Goal: Information Seeking & Learning: Learn about a topic

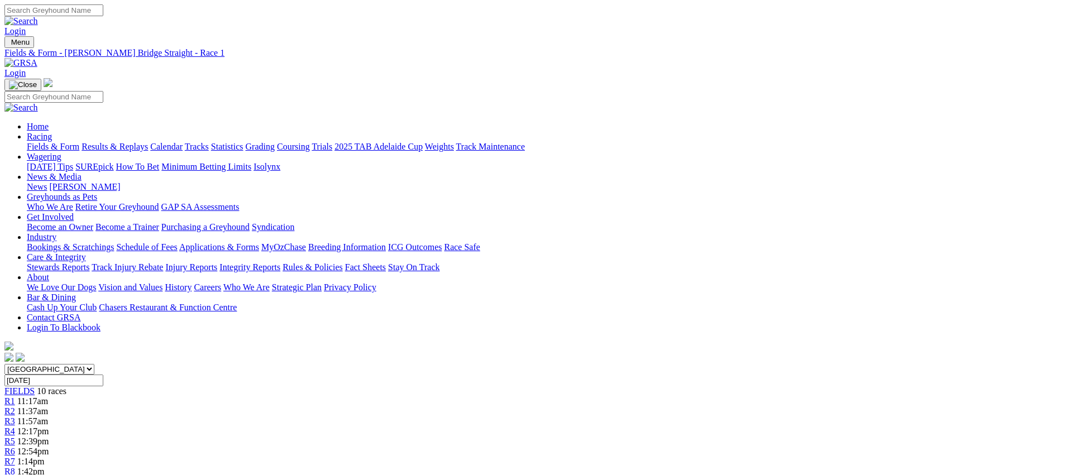
click at [15, 407] on span "R2" at bounding box center [9, 411] width 11 height 9
click at [79, 142] on link "Fields & Form" at bounding box center [53, 146] width 53 height 9
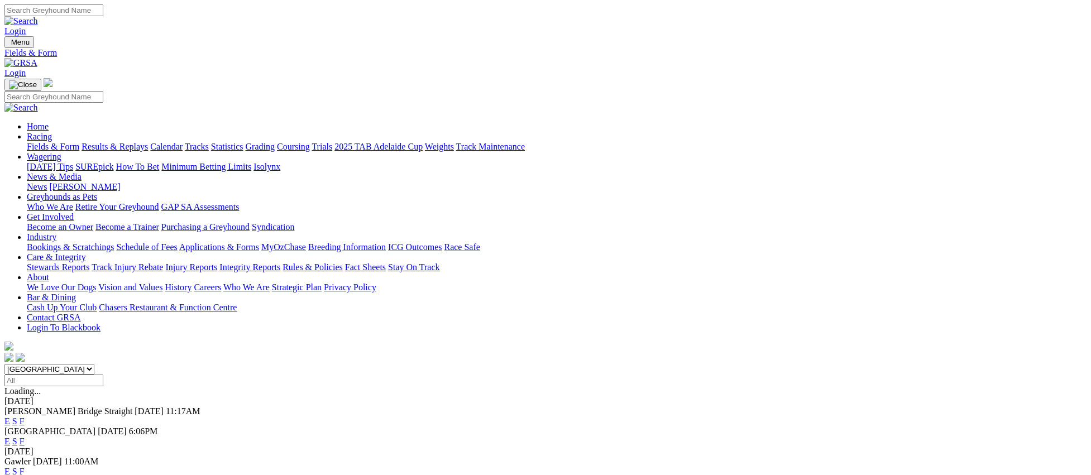
click at [10, 437] on link "E" at bounding box center [7, 441] width 6 height 9
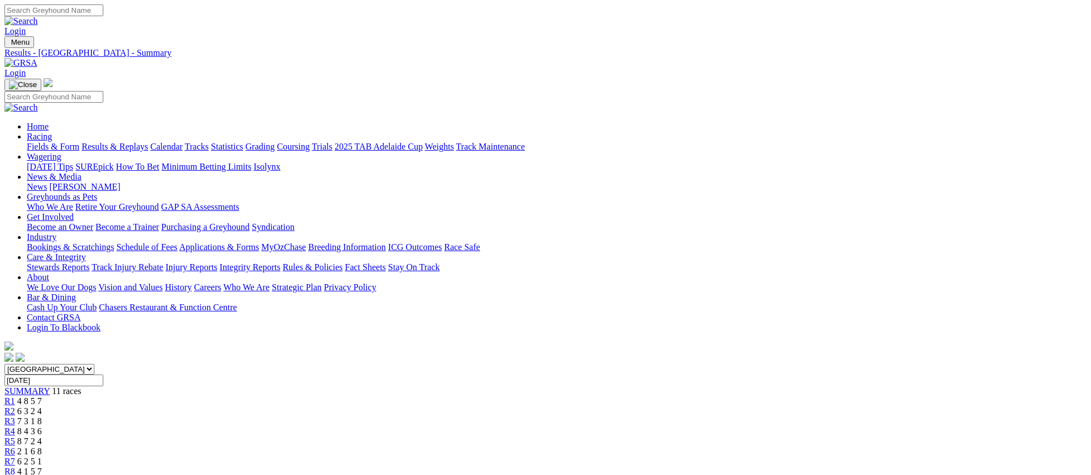
click at [79, 142] on link "Fields & Form" at bounding box center [53, 146] width 53 height 9
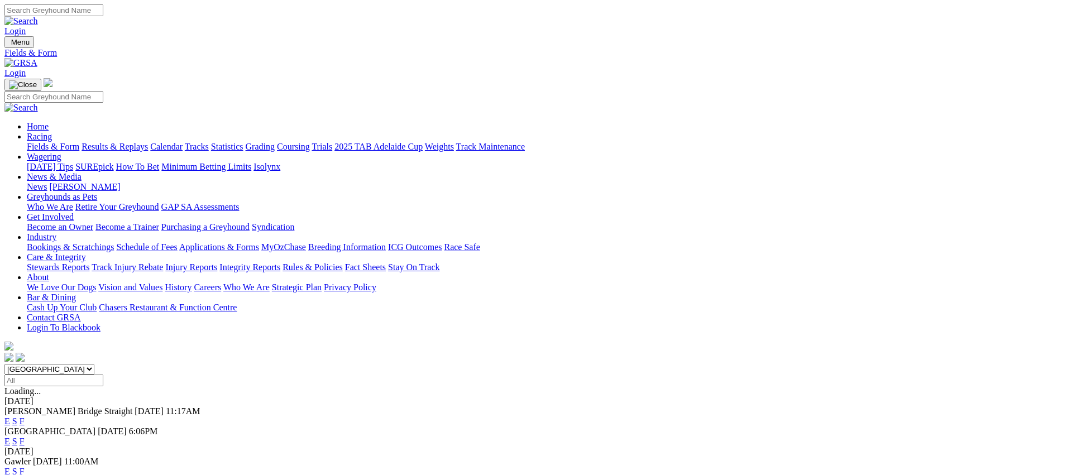
click at [10, 467] on link "E" at bounding box center [7, 471] width 6 height 9
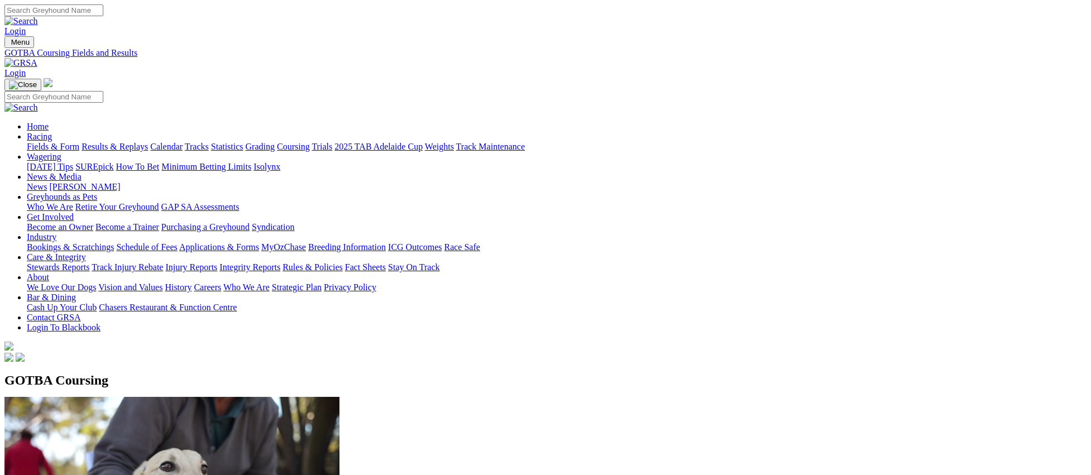
click at [79, 142] on link "Fields & Form" at bounding box center [53, 146] width 53 height 9
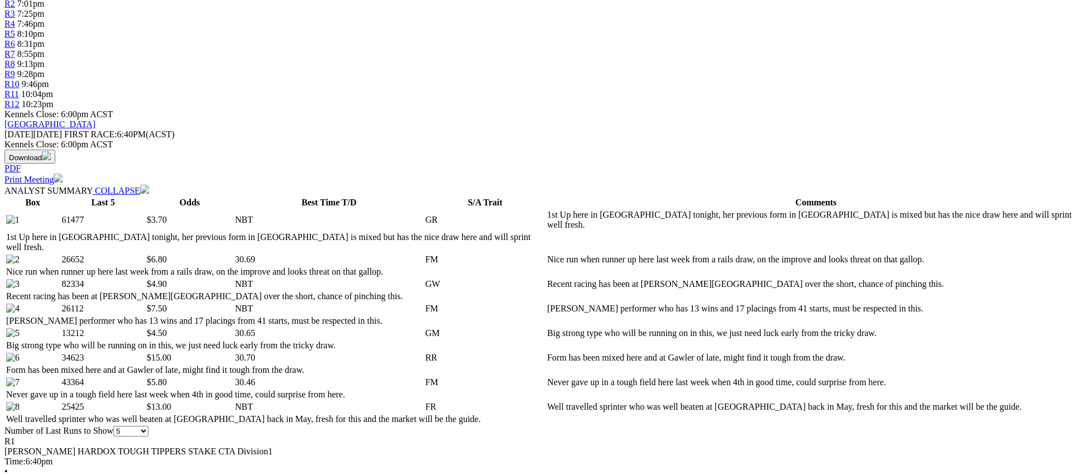
scroll to position [427, 0]
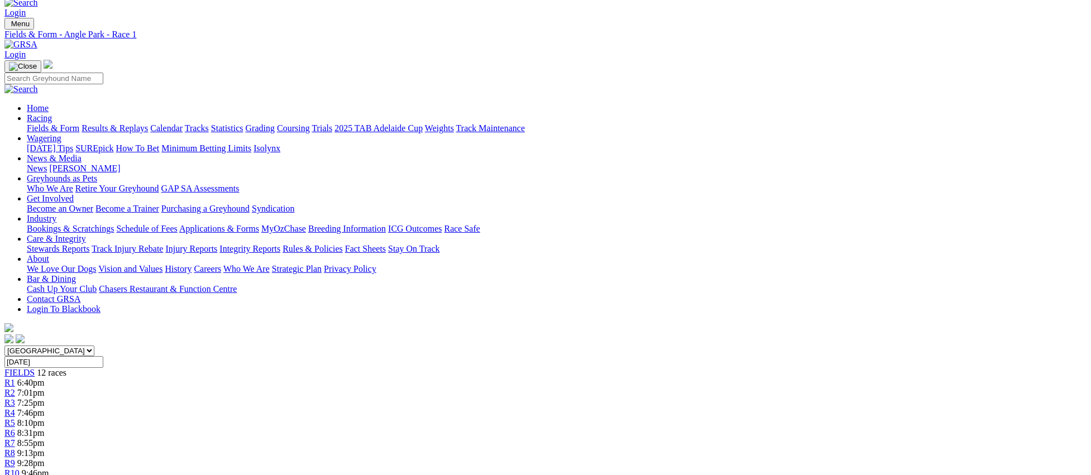
scroll to position [0, 0]
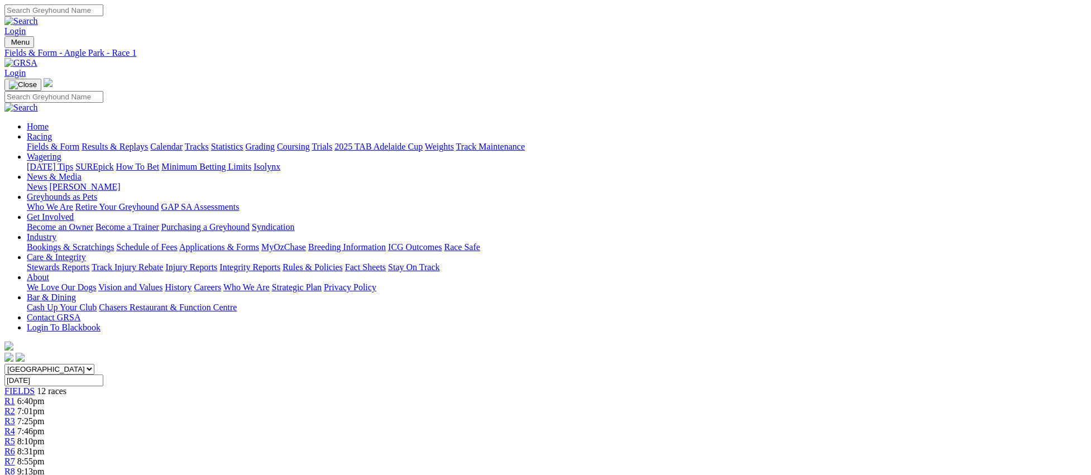
click at [15, 467] on span "R8" at bounding box center [9, 471] width 11 height 9
click at [334, 407] on div "R2 7:01pm" at bounding box center [545, 412] width 1082 height 10
click at [15, 417] on span "R3" at bounding box center [9, 421] width 11 height 9
click at [15, 427] on span "R4" at bounding box center [9, 431] width 11 height 9
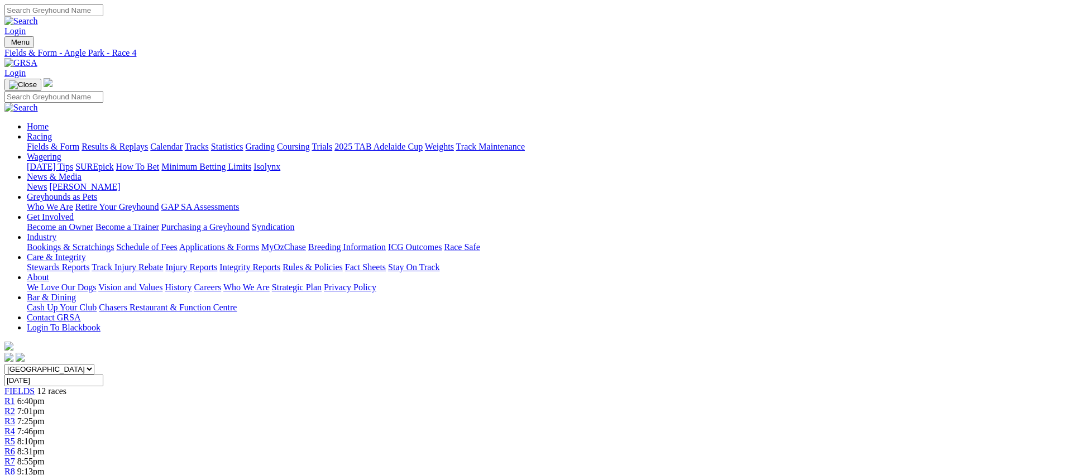
click at [15, 437] on link "R5" at bounding box center [9, 441] width 11 height 9
click at [45, 447] on span "8:31pm" at bounding box center [30, 451] width 27 height 9
click at [15, 457] on span "R7" at bounding box center [9, 461] width 11 height 9
drag, startPoint x: 0, startPoint y: 0, endPoint x: 652, endPoint y: 174, distance: 675.3
click at [652, 467] on div "R8 9:13pm" at bounding box center [545, 472] width 1082 height 10
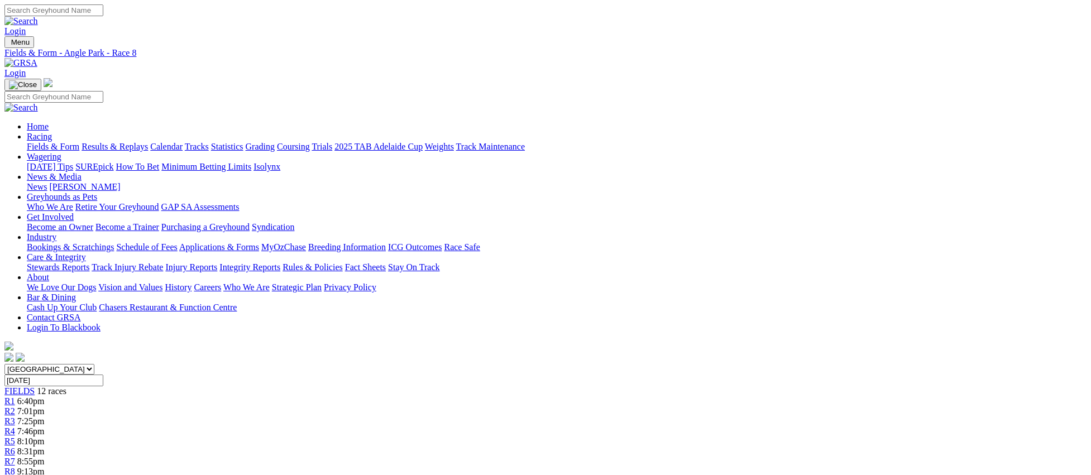
click at [15, 475] on span "R9" at bounding box center [9, 481] width 11 height 9
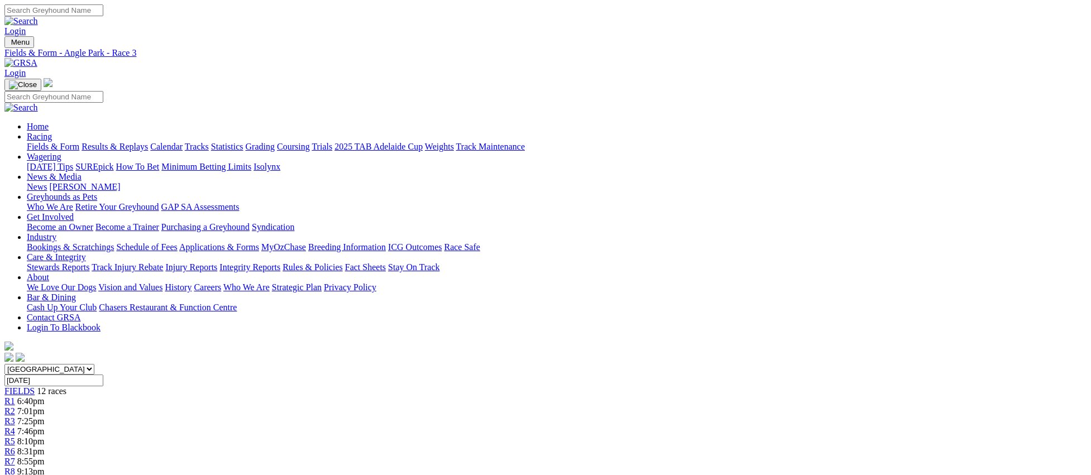
scroll to position [4, 0]
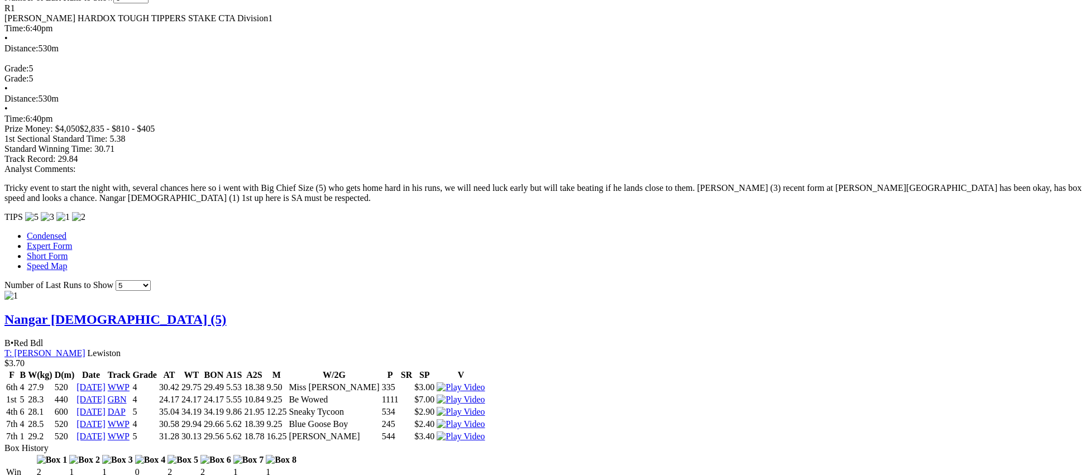
scroll to position [859, 0]
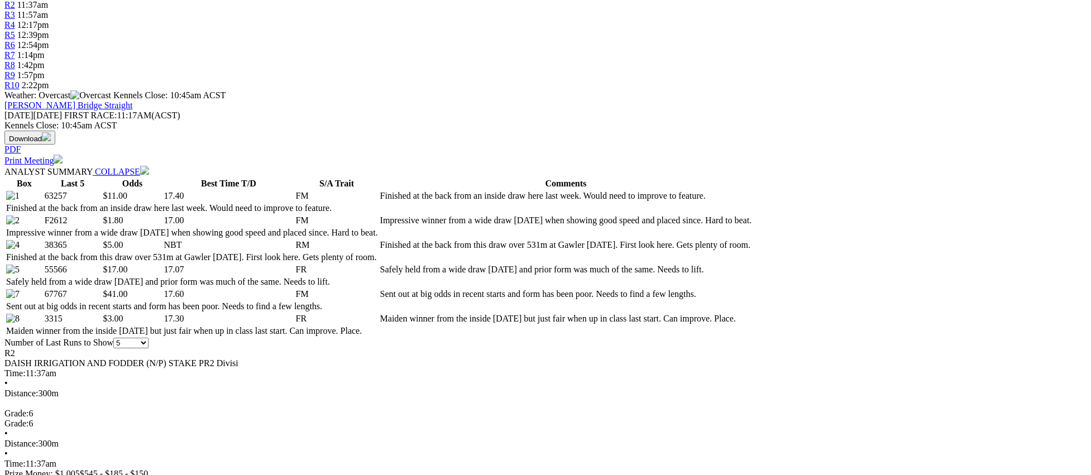
scroll to position [410, 0]
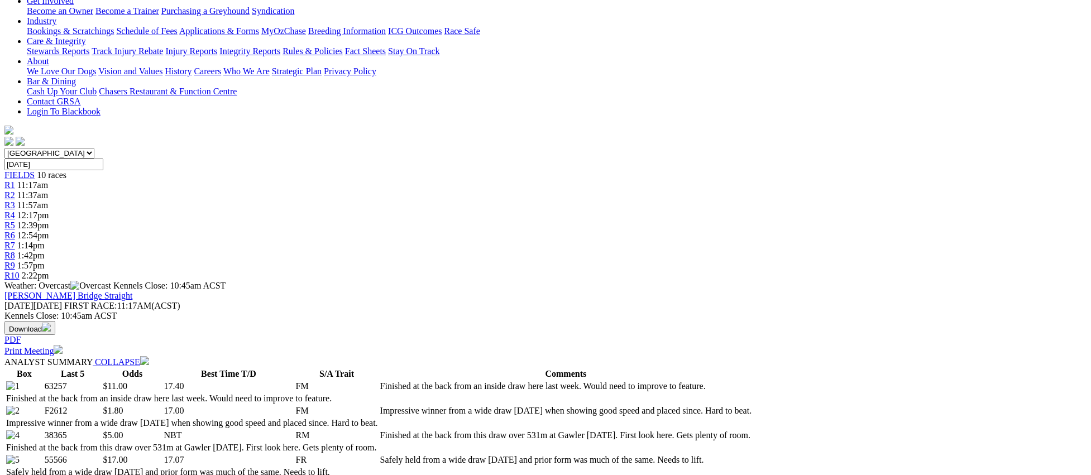
scroll to position [0, 0]
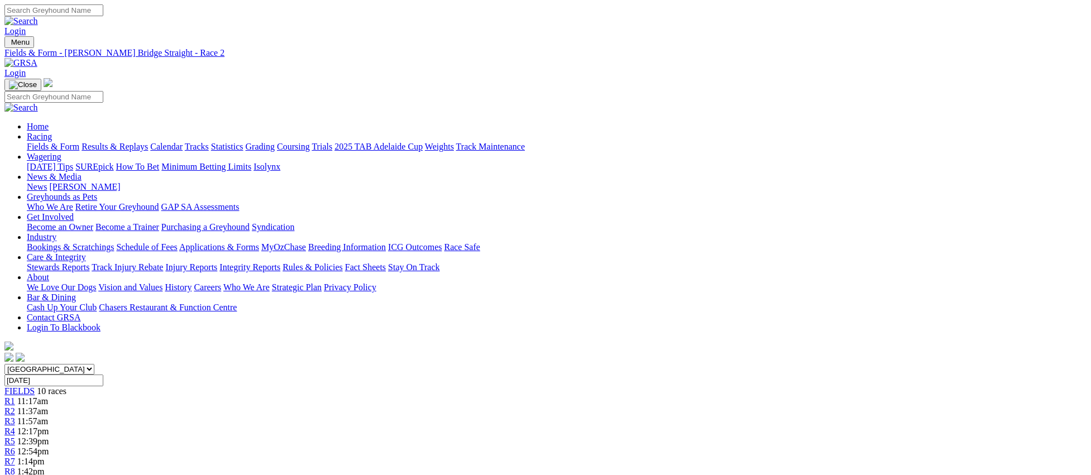
click at [423, 417] on div "R3 11:57am" at bounding box center [545, 422] width 1082 height 10
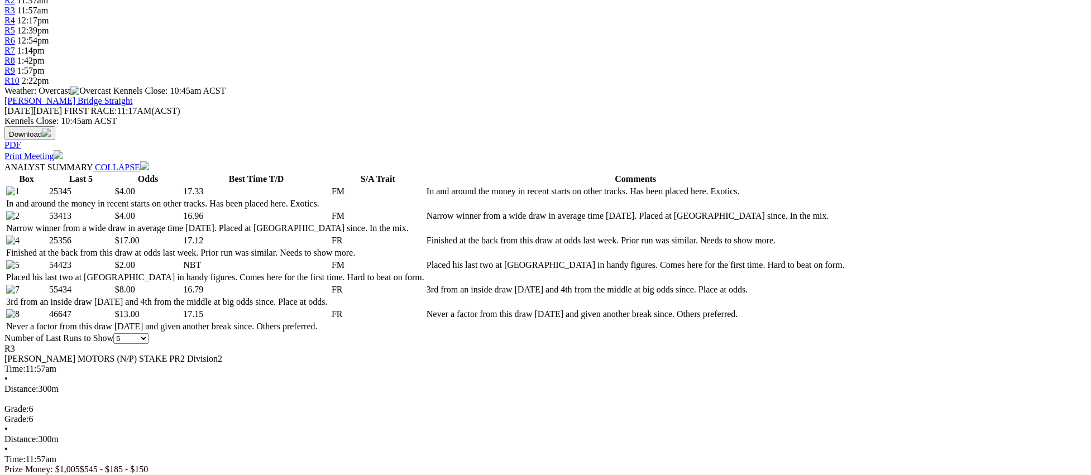
scroll to position [431, 0]
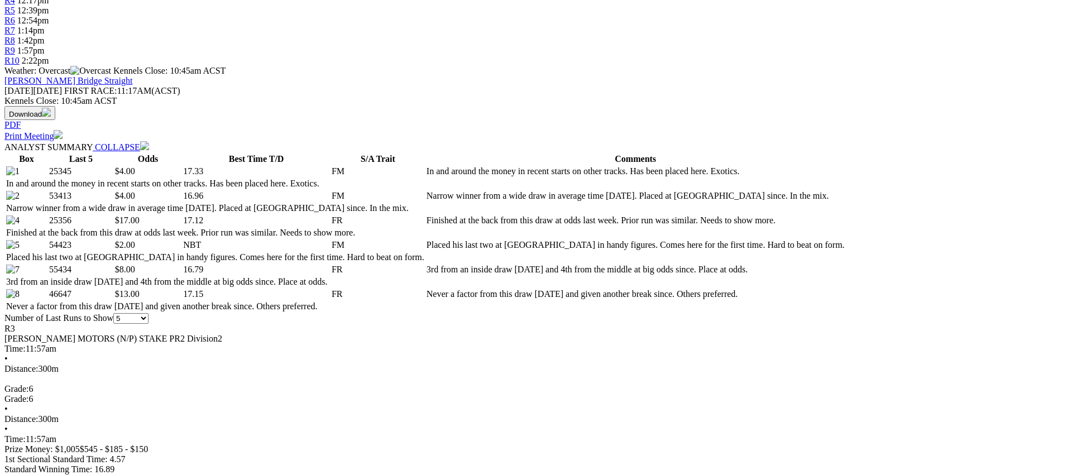
drag, startPoint x: 904, startPoint y: 288, endPoint x: 882, endPoint y: 288, distance: 21.8
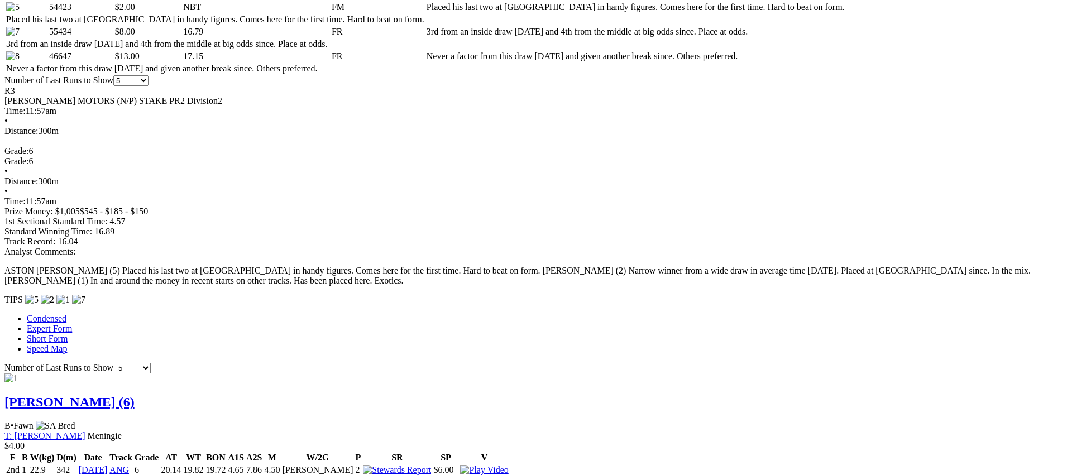
scroll to position [536, 0]
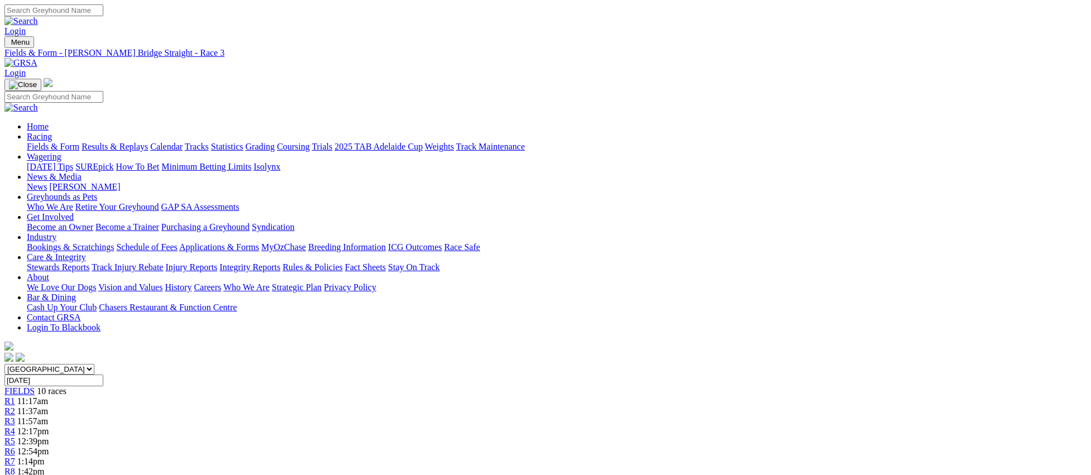
click at [15, 427] on link "R4" at bounding box center [9, 431] width 11 height 9
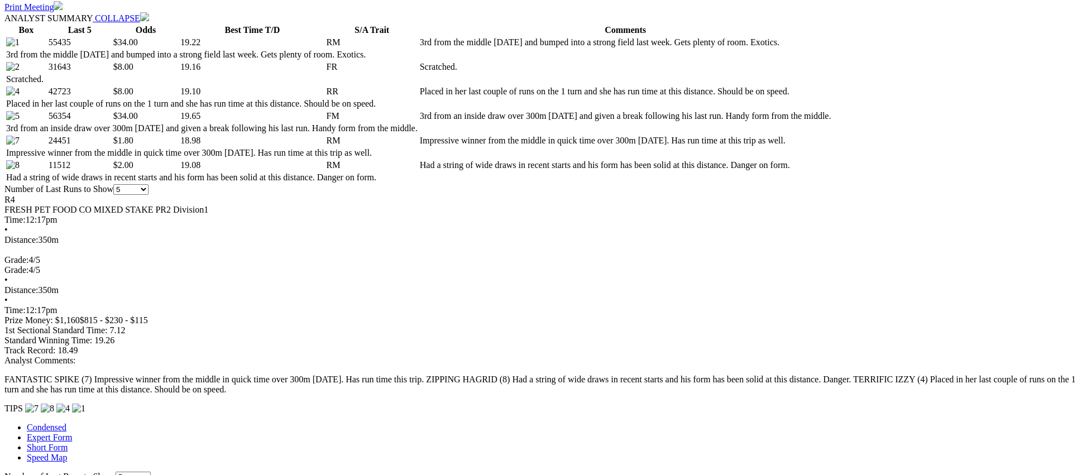
scroll to position [565, 0]
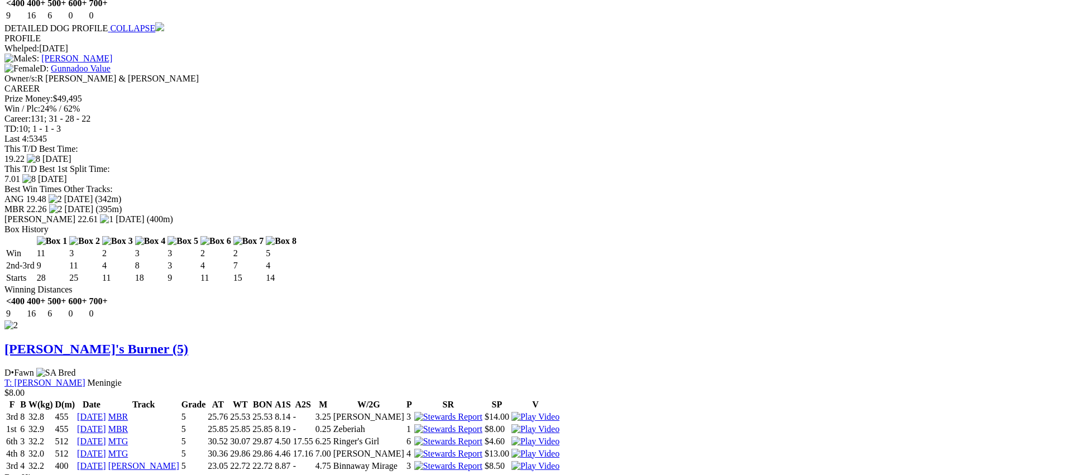
scroll to position [1290, 0]
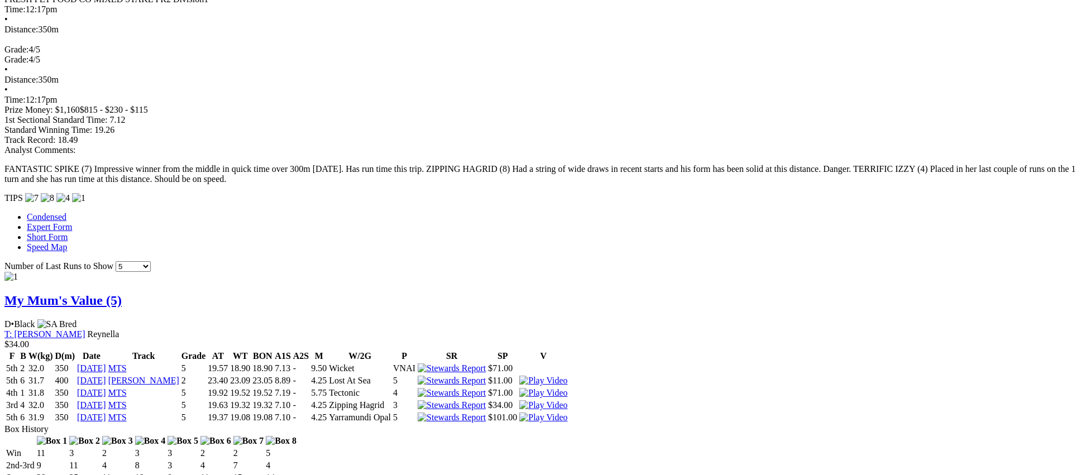
scroll to position [766, 0]
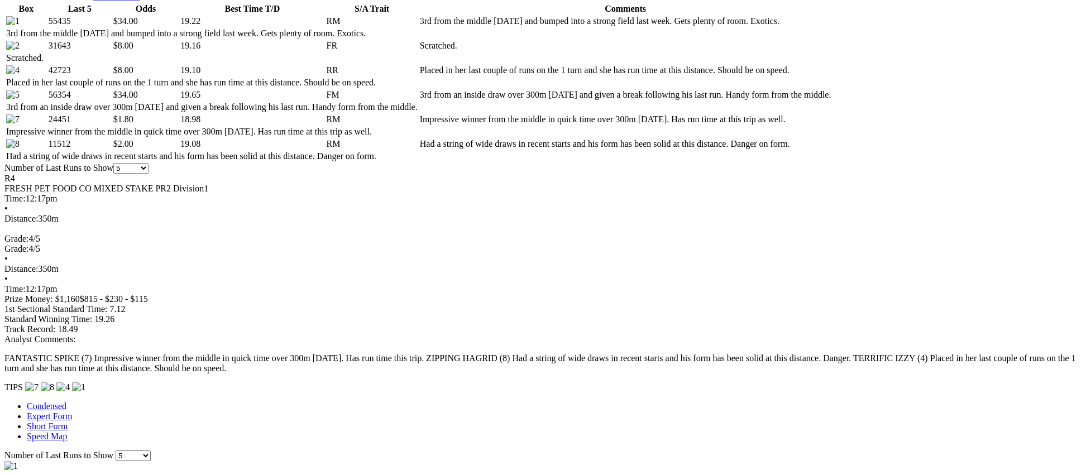
scroll to position [593, 0]
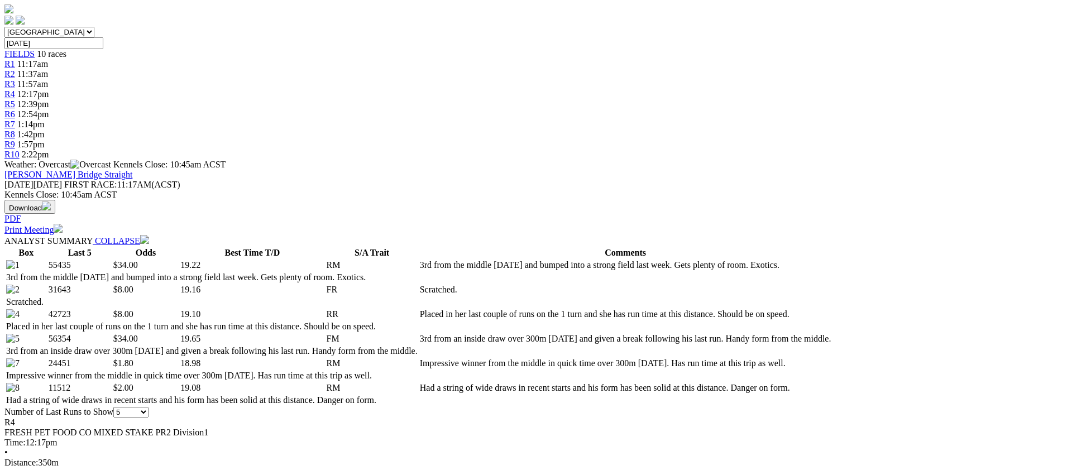
scroll to position [0, 0]
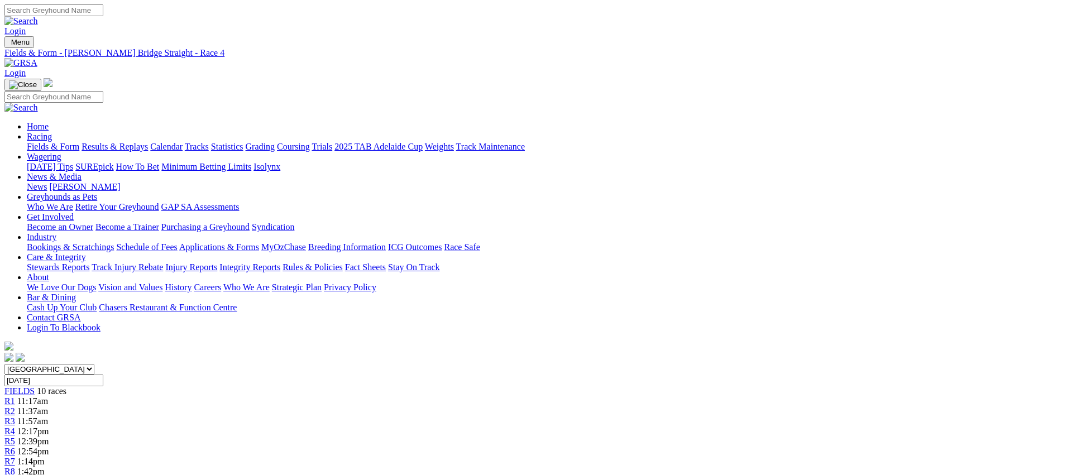
click at [15, 437] on span "R5" at bounding box center [9, 441] width 11 height 9
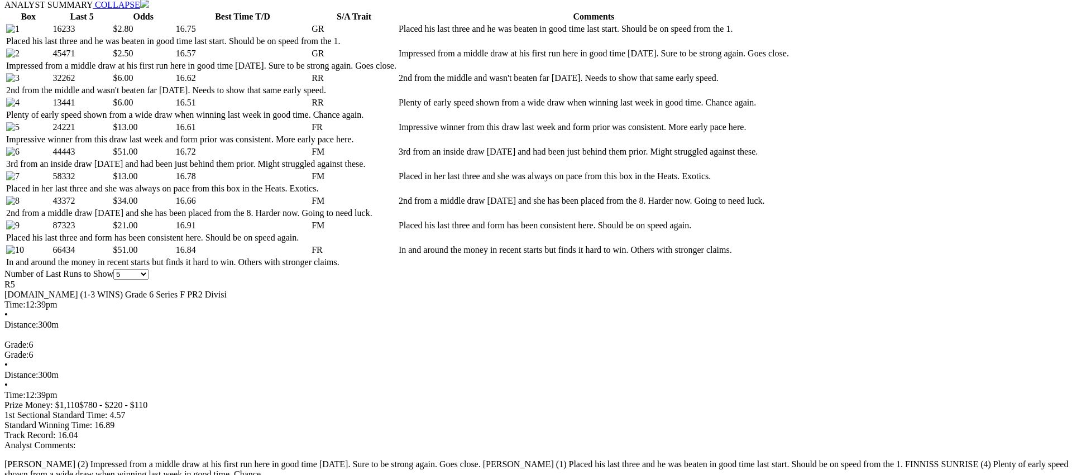
scroll to position [593, 0]
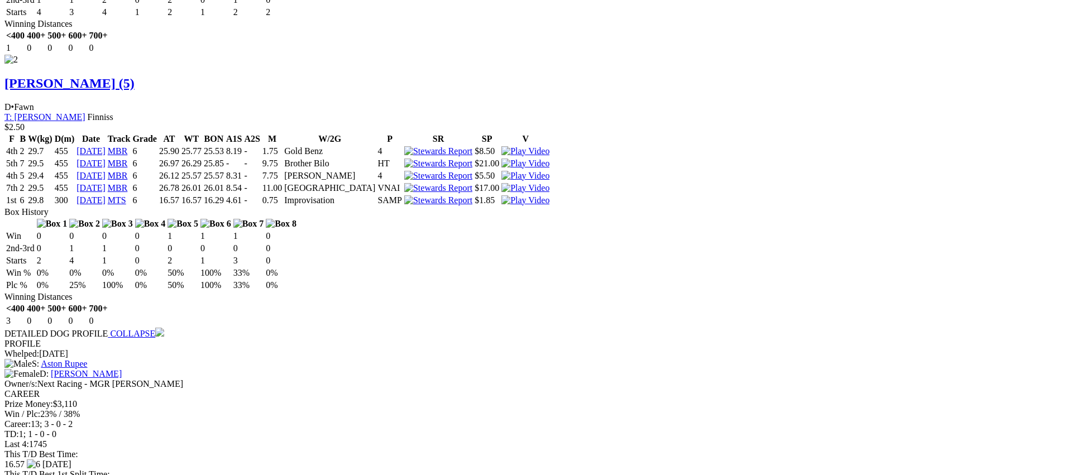
scroll to position [1651, 0]
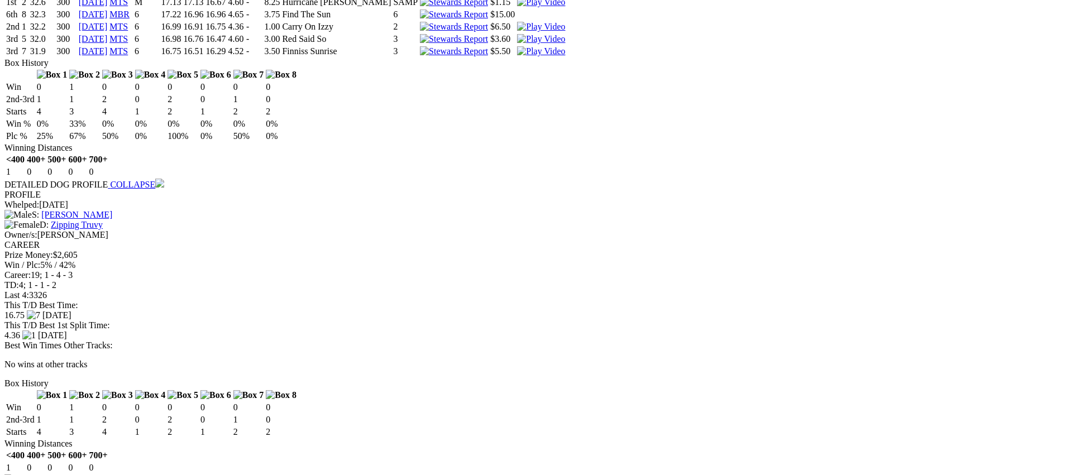
scroll to position [1258, 0]
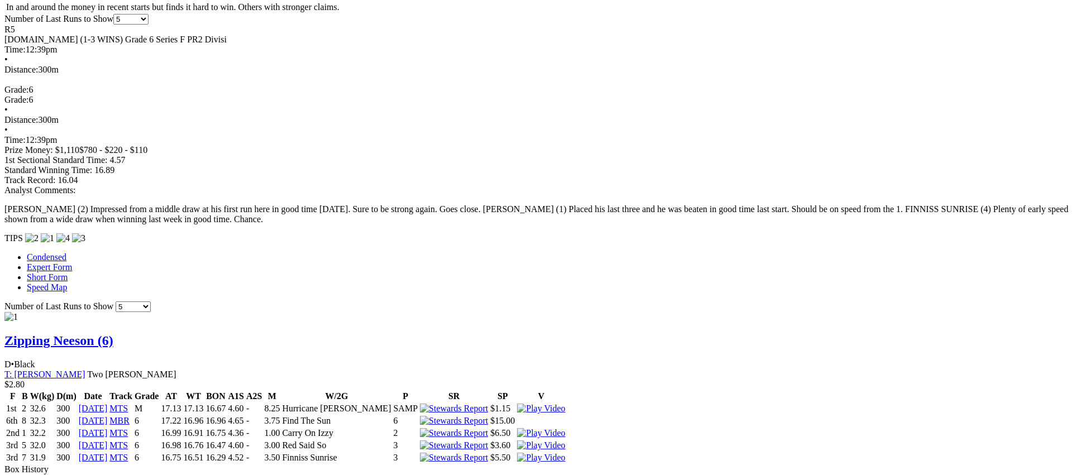
scroll to position [828, 0]
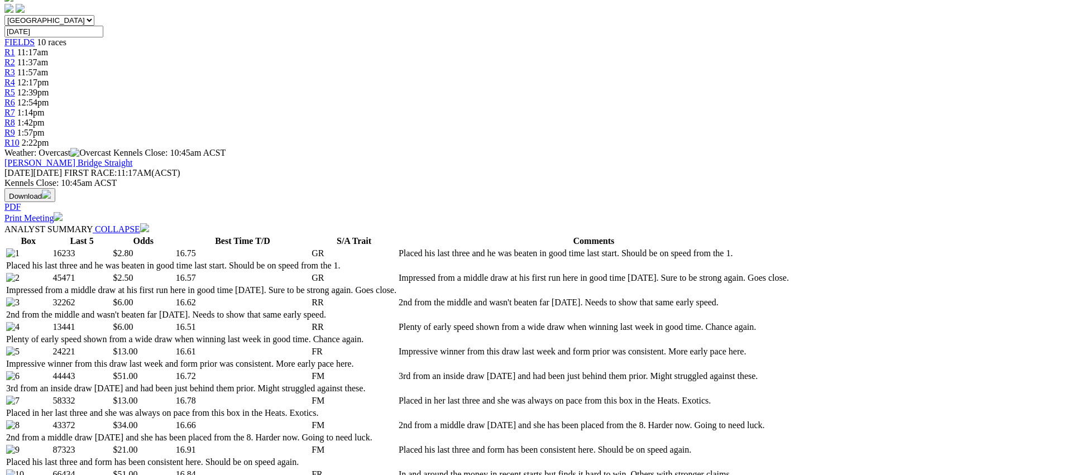
scroll to position [0, 0]
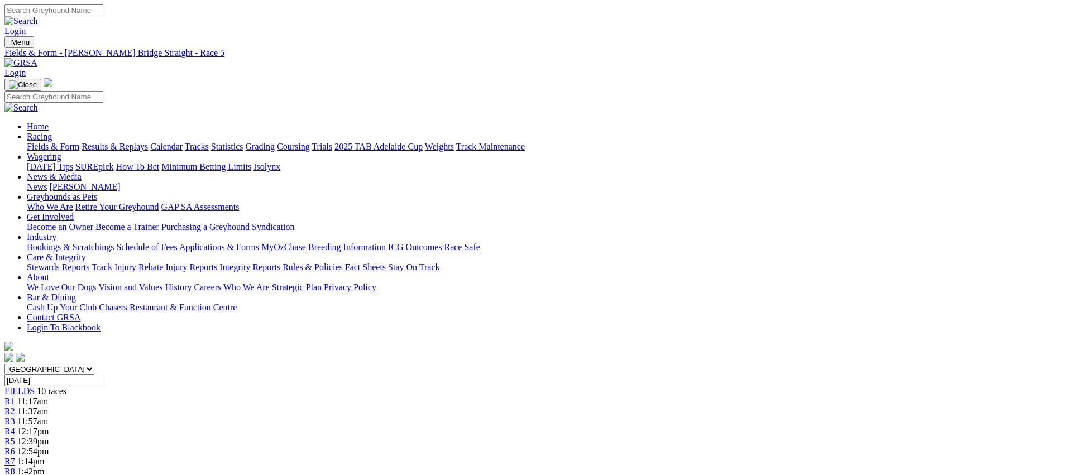
click at [15, 447] on span "R6" at bounding box center [9, 451] width 11 height 9
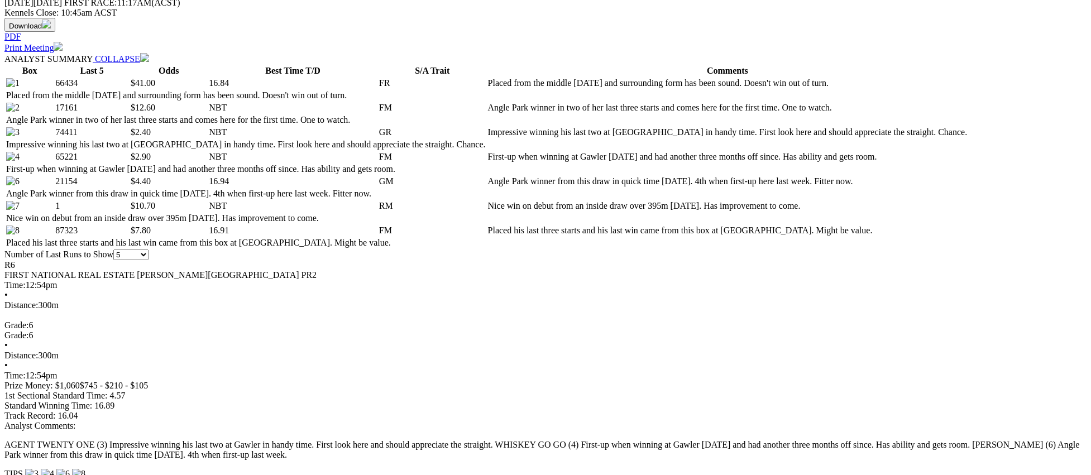
scroll to position [522, 0]
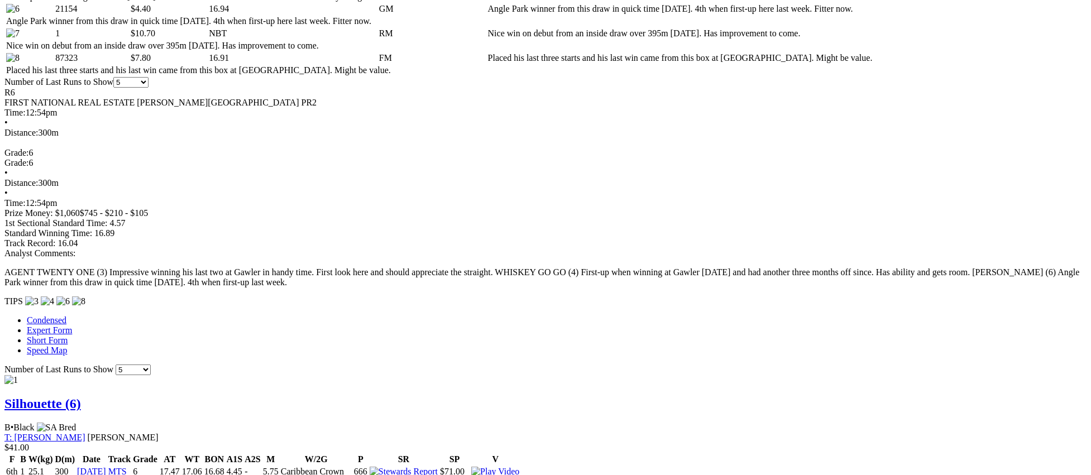
scroll to position [694, 0]
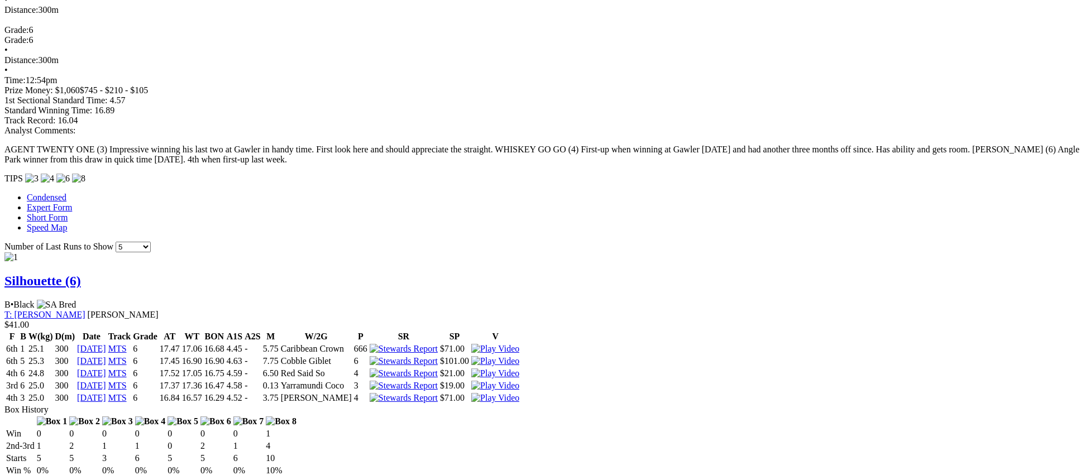
scroll to position [815, 0]
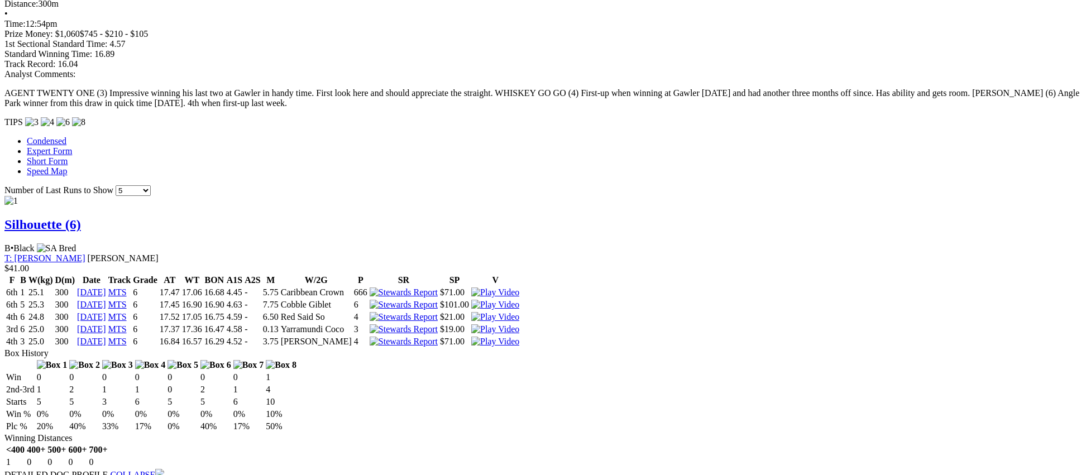
scroll to position [877, 0]
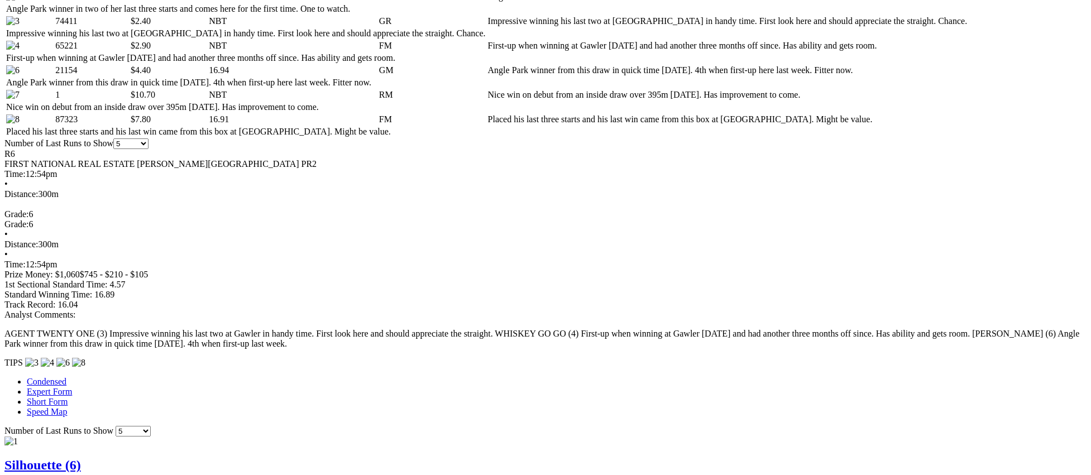
scroll to position [631, 0]
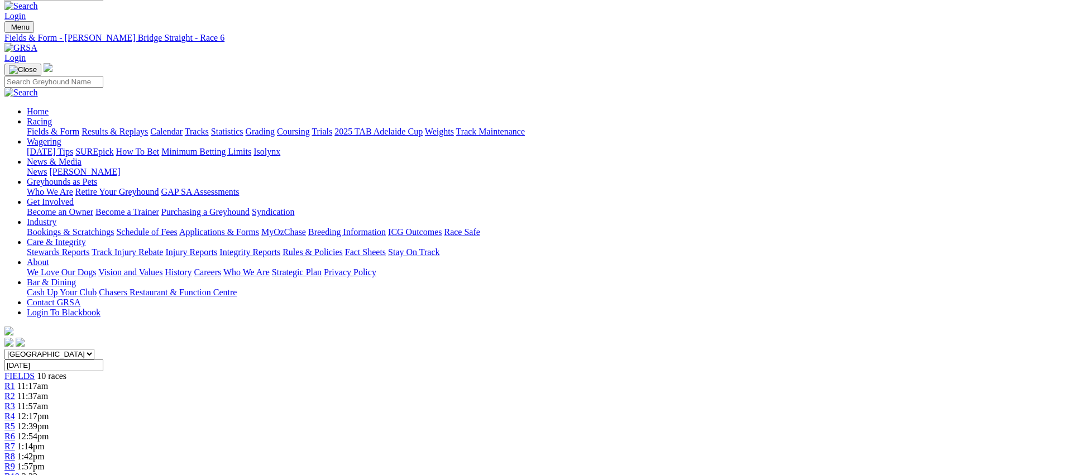
scroll to position [0, 0]
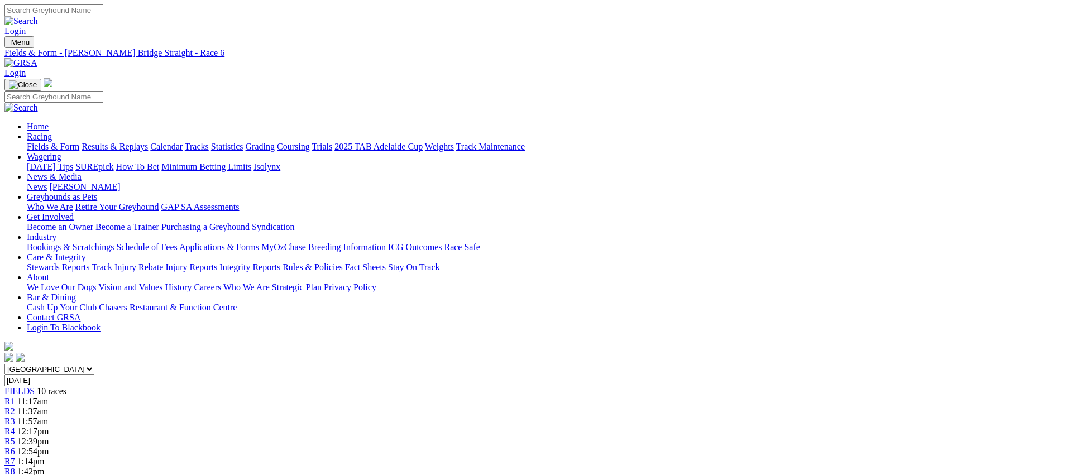
click at [15, 457] on span "R7" at bounding box center [9, 461] width 11 height 9
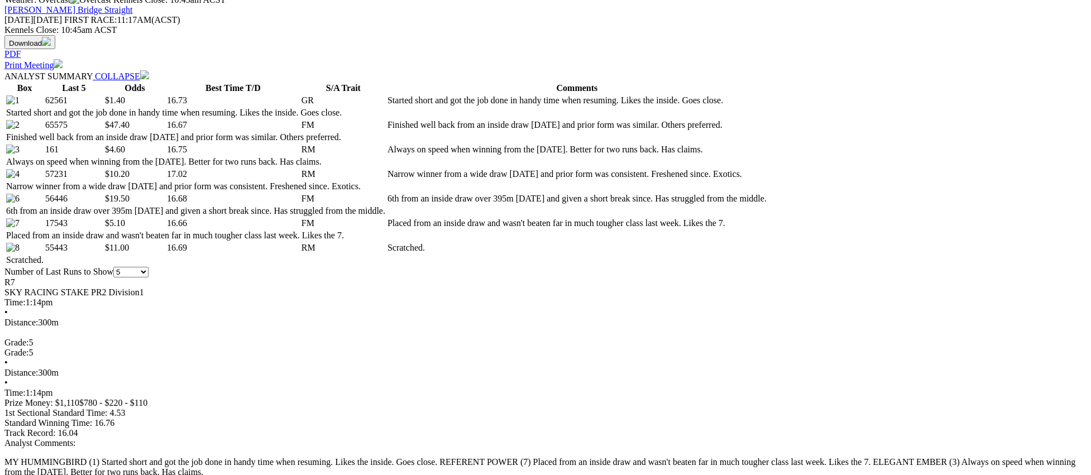
scroll to position [505, 0]
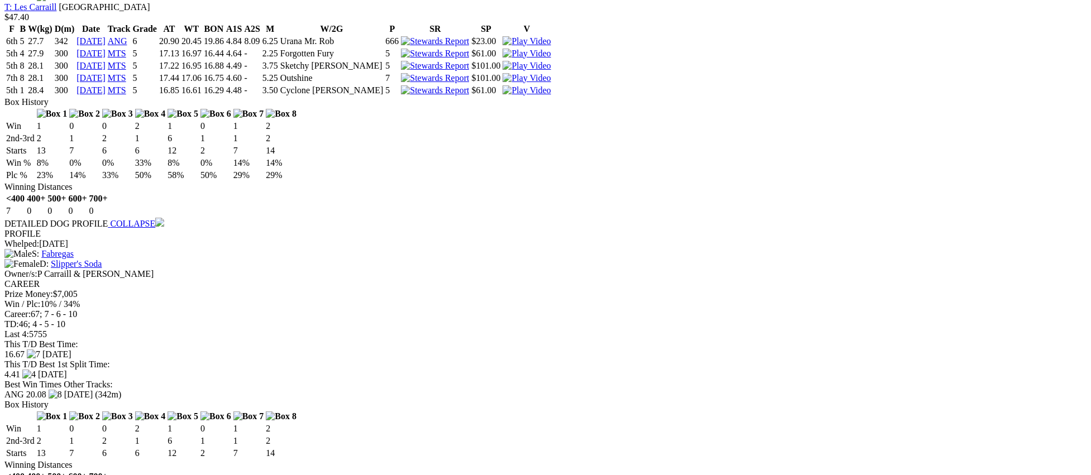
scroll to position [1697, 0]
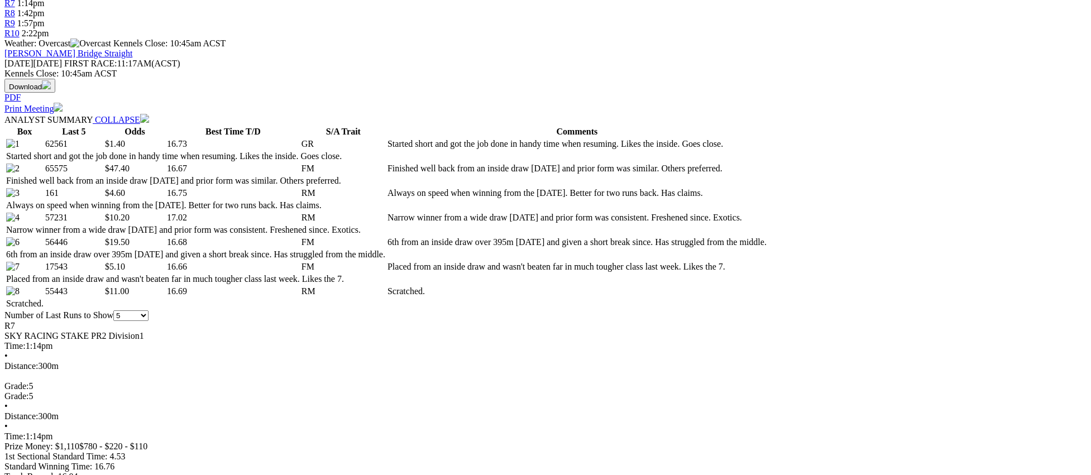
scroll to position [495, 0]
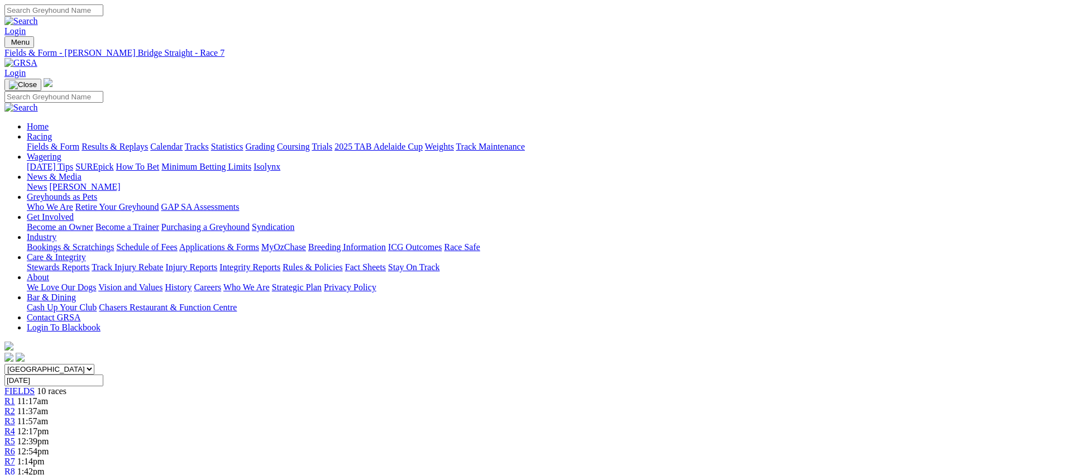
click at [15, 467] on span "R8" at bounding box center [9, 471] width 11 height 9
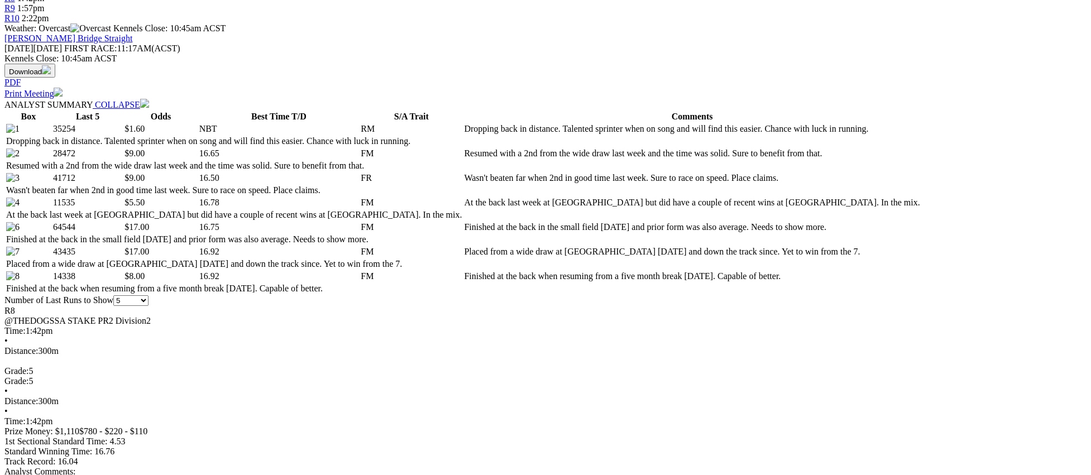
scroll to position [484, 0]
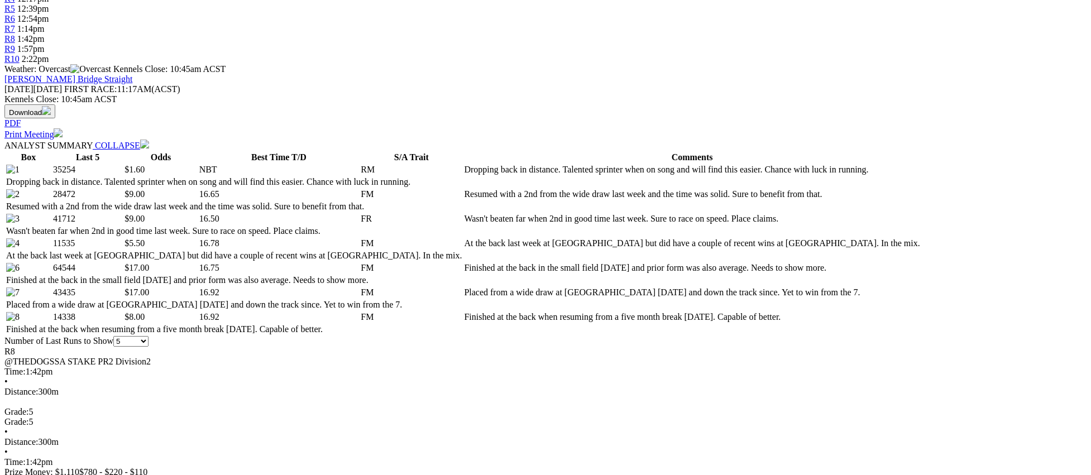
scroll to position [436, 0]
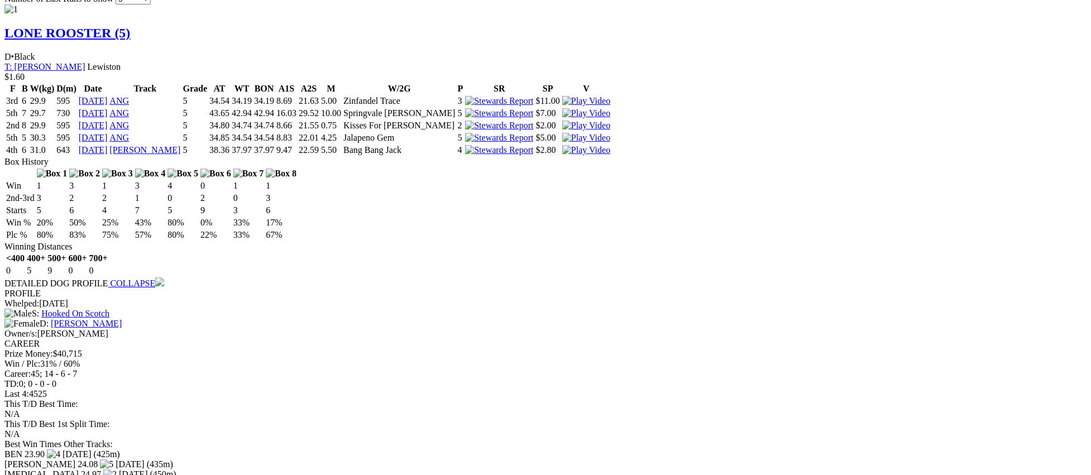
scroll to position [1067, 0]
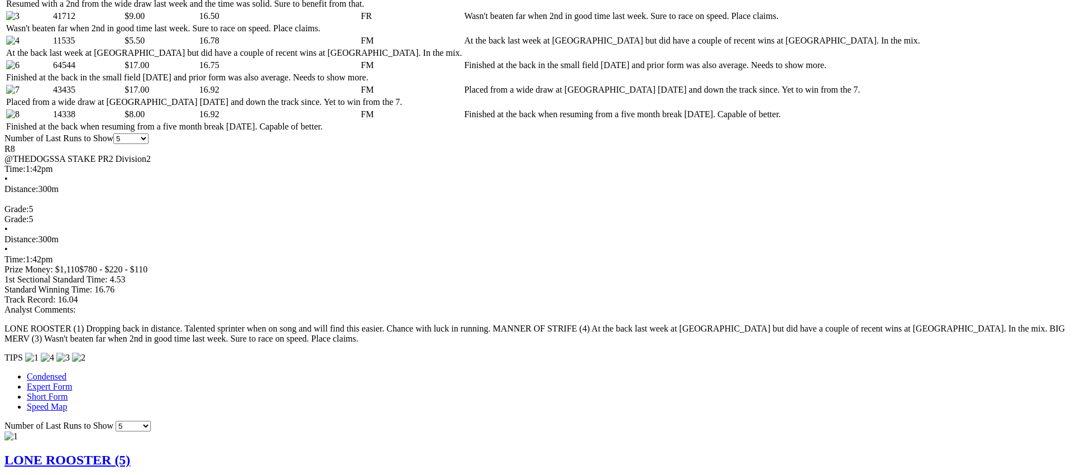
scroll to position [642, 0]
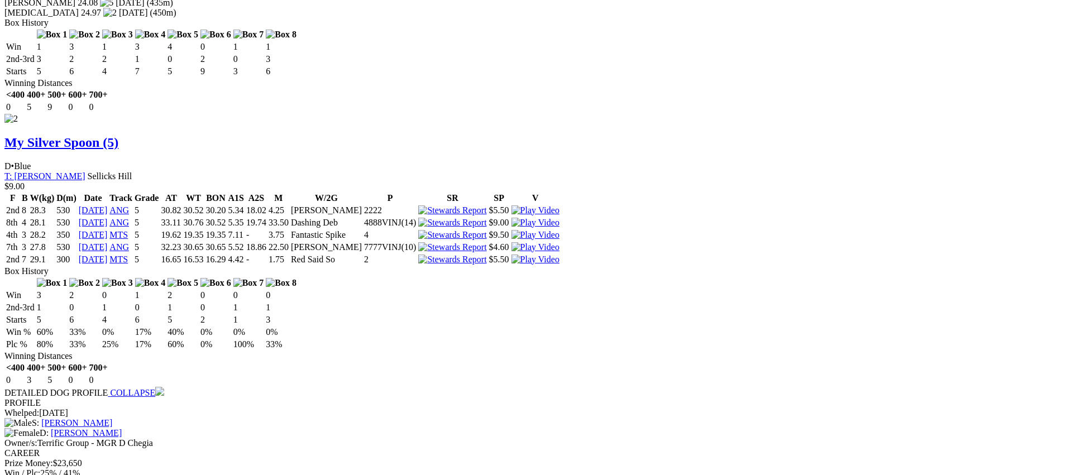
scroll to position [1528, 0]
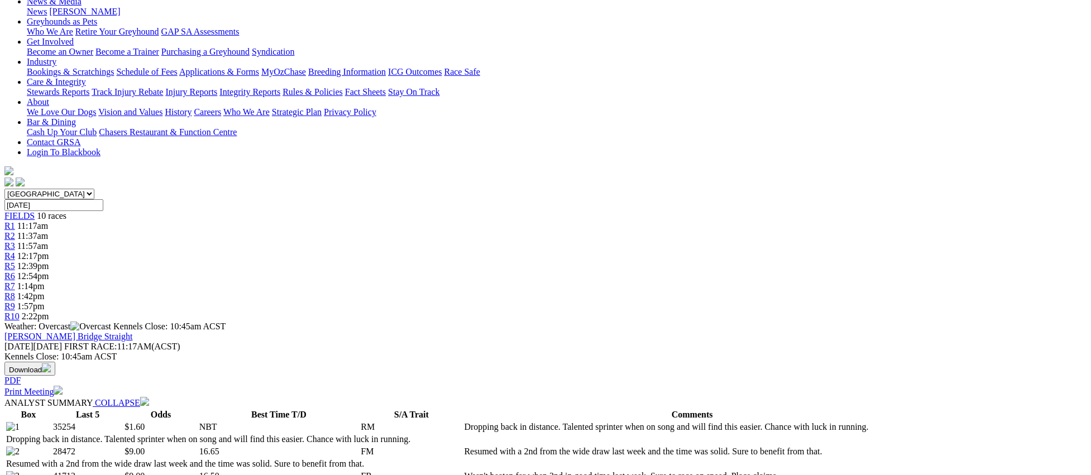
scroll to position [0, 0]
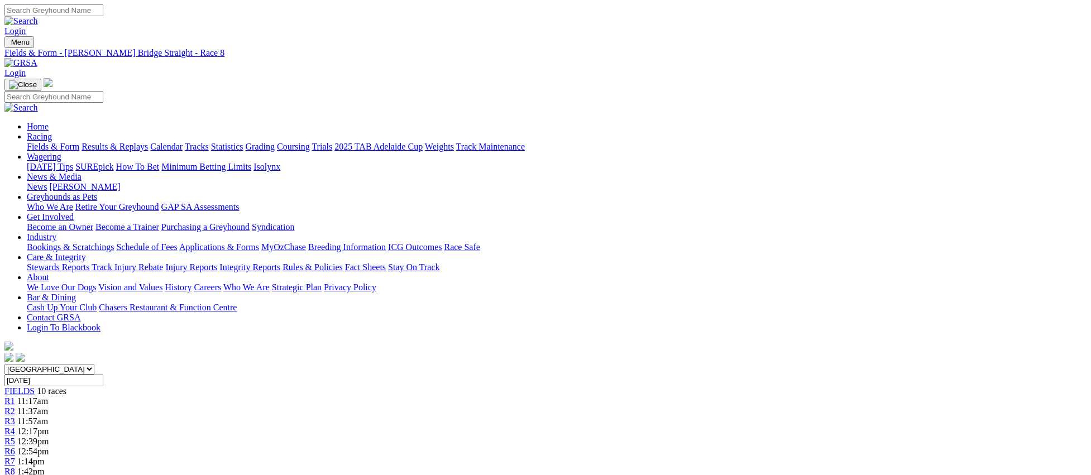
click at [15, 475] on span "R9" at bounding box center [9, 481] width 11 height 9
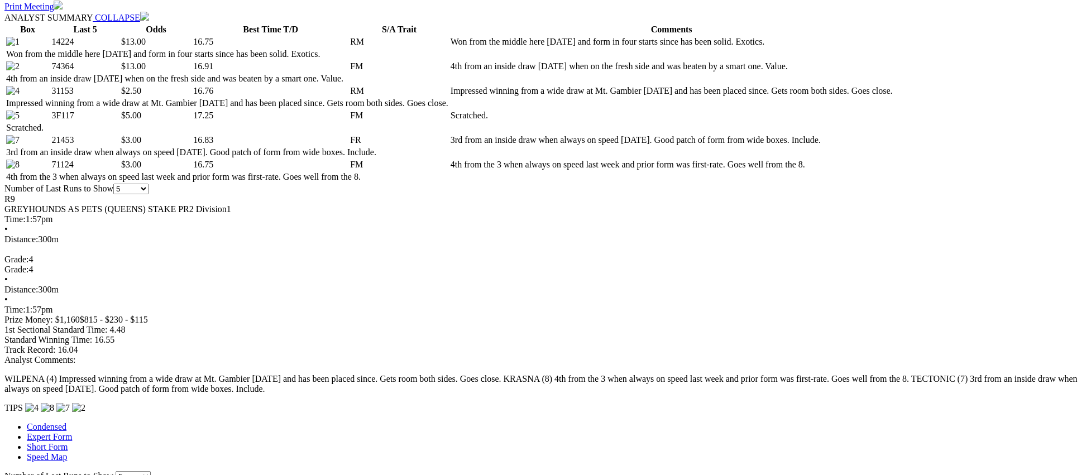
scroll to position [561, 0]
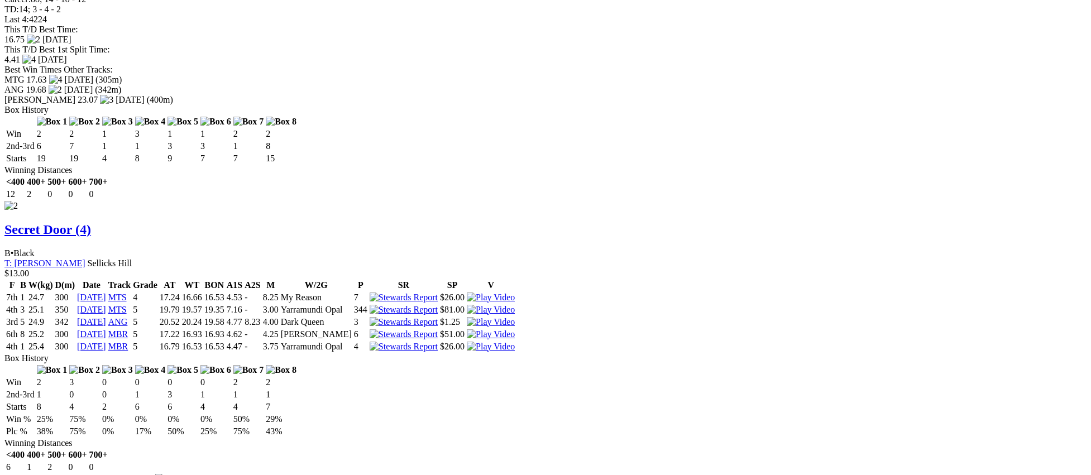
scroll to position [1410, 0]
